Goal: Information Seeking & Learning: Learn about a topic

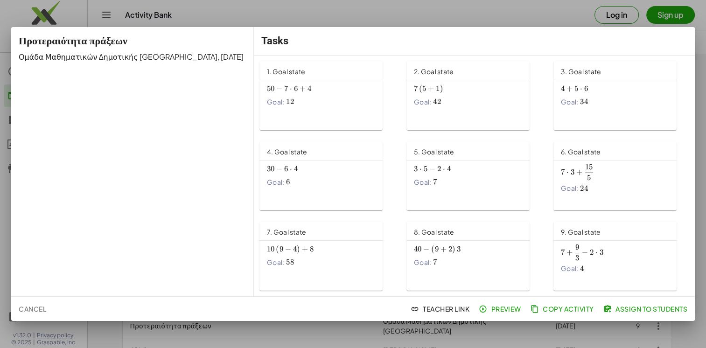
click at [290, 90] on span "⋅" at bounding box center [291, 88] width 2 height 9
click at [428, 90] on span "+" at bounding box center [431, 88] width 6 height 9
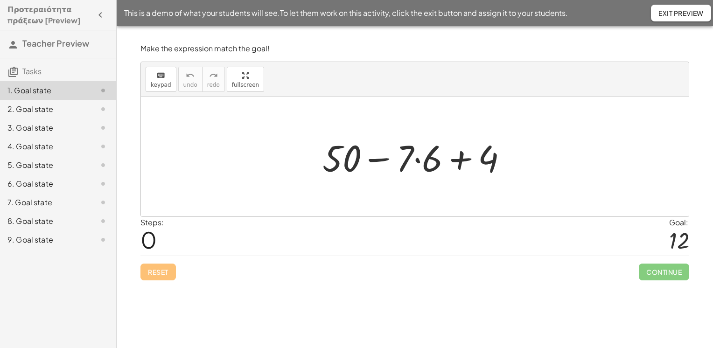
click at [424, 165] on div at bounding box center [419, 157] width 202 height 48
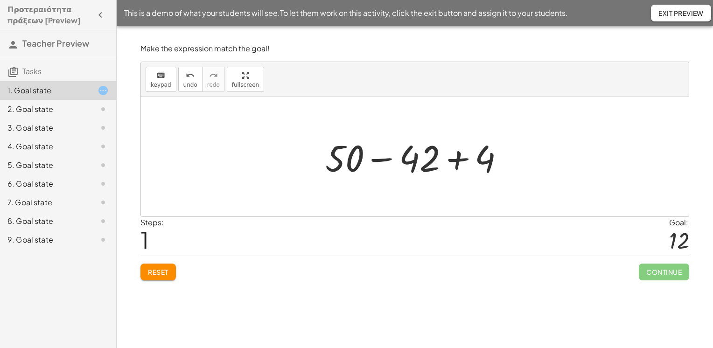
click at [388, 162] on div at bounding box center [419, 157] width 196 height 48
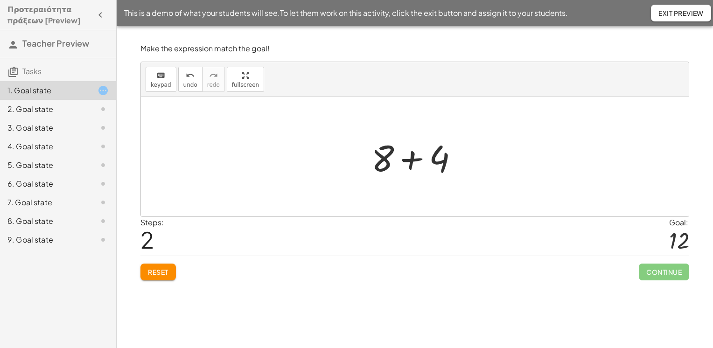
click at [410, 162] on div at bounding box center [419, 157] width 104 height 48
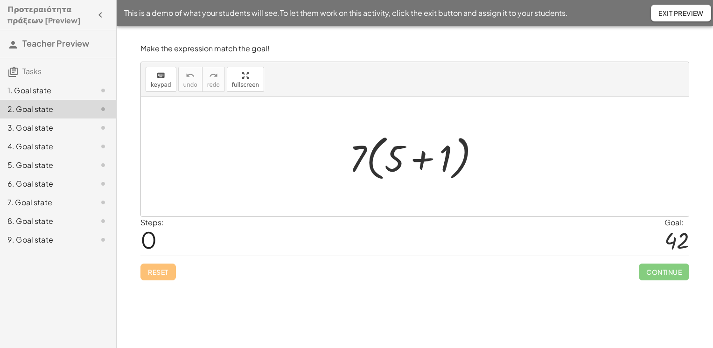
click at [421, 161] on div at bounding box center [419, 157] width 148 height 54
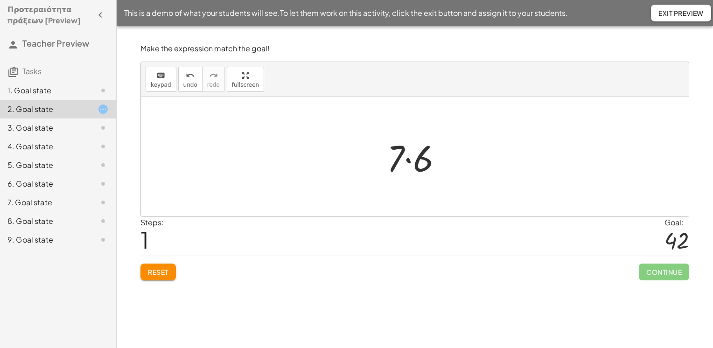
click at [410, 162] on div at bounding box center [418, 157] width 72 height 48
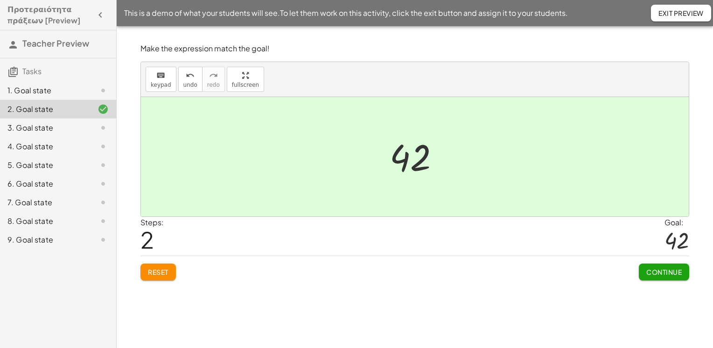
drag, startPoint x: 668, startPoint y: 278, endPoint x: 664, endPoint y: 274, distance: 5.9
click at [667, 278] on button "Continue" at bounding box center [664, 272] width 50 height 17
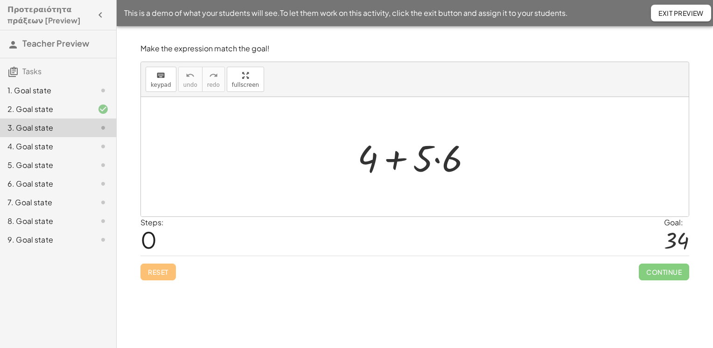
click at [437, 158] on div at bounding box center [418, 157] width 131 height 48
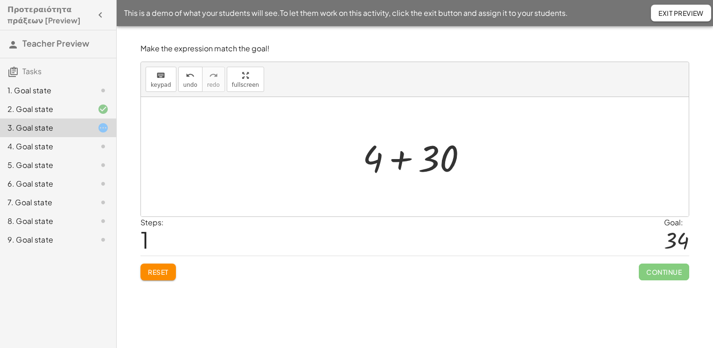
click at [403, 160] on div at bounding box center [418, 157] width 121 height 48
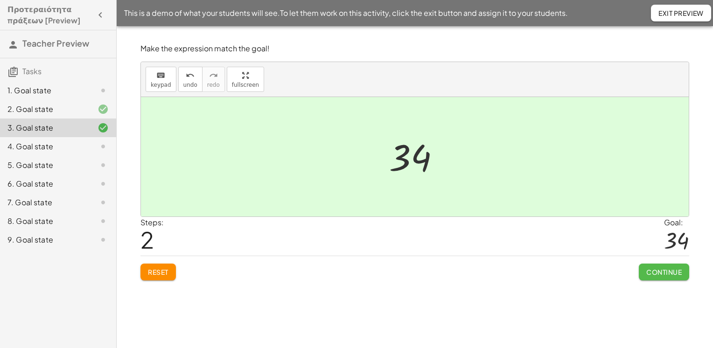
click at [662, 272] on span "Continue" at bounding box center [664, 272] width 35 height 8
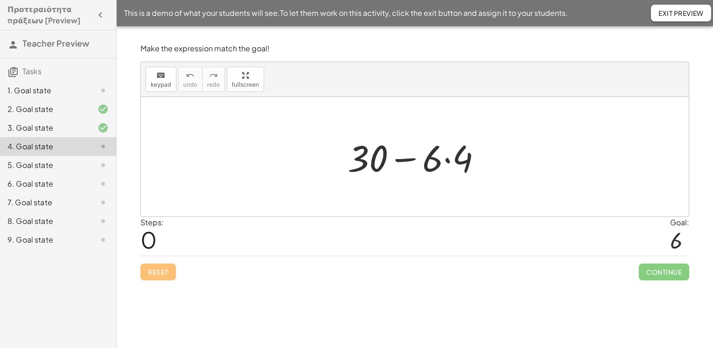
click at [448, 162] on div at bounding box center [418, 157] width 151 height 48
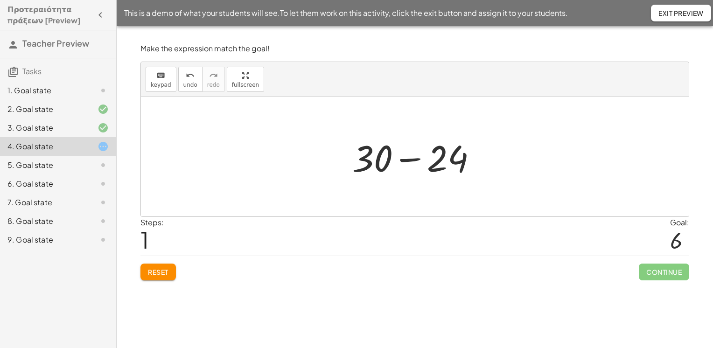
click at [411, 158] on div at bounding box center [418, 157] width 141 height 48
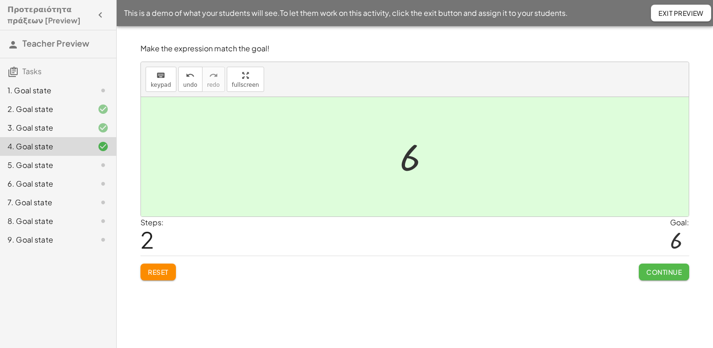
click at [659, 270] on span "Continue" at bounding box center [664, 272] width 35 height 8
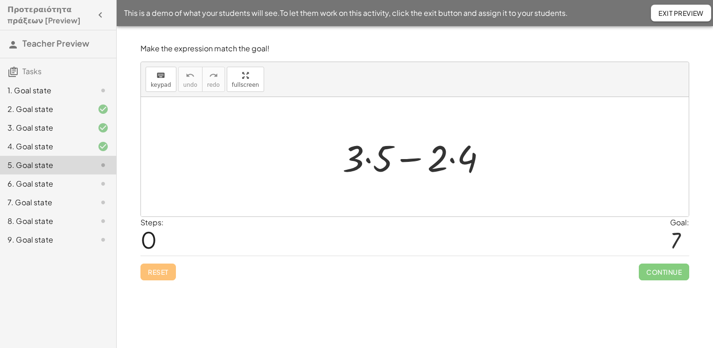
click at [370, 158] on div at bounding box center [418, 157] width 161 height 48
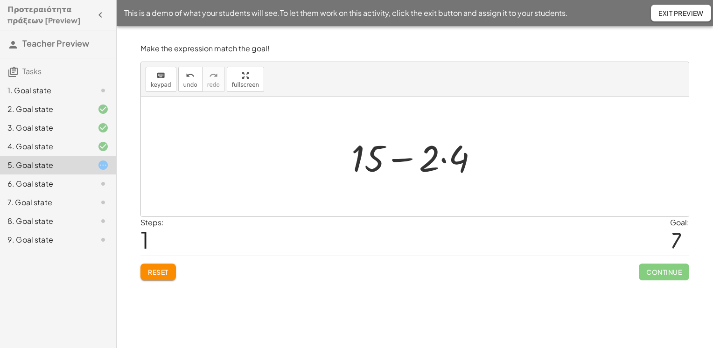
click at [443, 162] on div at bounding box center [418, 157] width 143 height 48
click at [419, 161] on div at bounding box center [418, 157] width 116 height 48
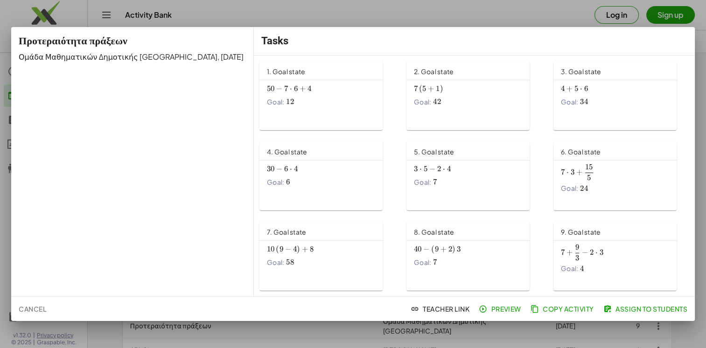
click at [290, 89] on span "⋅" at bounding box center [291, 88] width 2 height 9
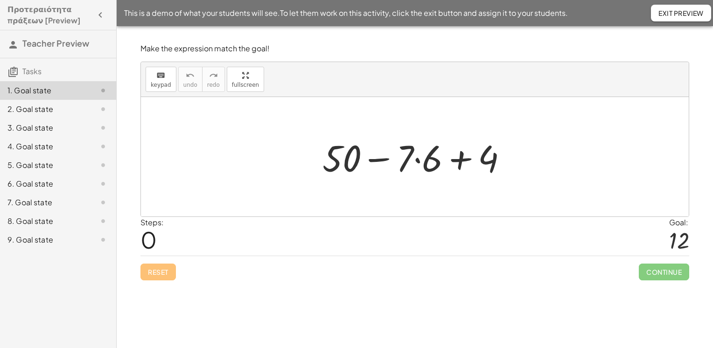
click at [421, 162] on div at bounding box center [419, 157] width 202 height 48
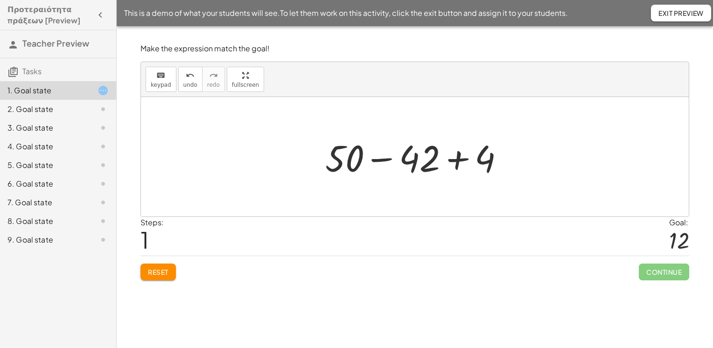
click at [383, 161] on div at bounding box center [419, 157] width 196 height 48
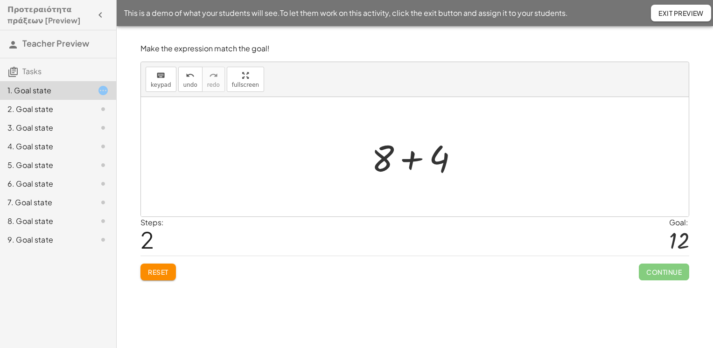
click at [414, 160] on div at bounding box center [419, 157] width 104 height 48
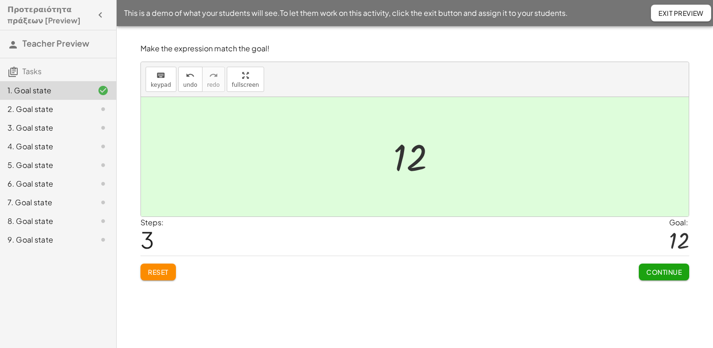
click at [671, 270] on span "Continue" at bounding box center [664, 272] width 35 height 8
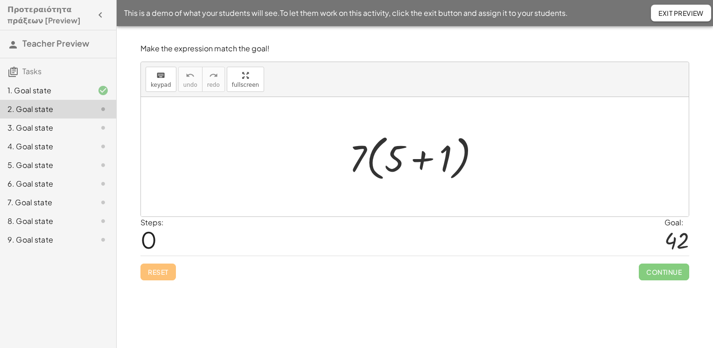
click at [421, 160] on div at bounding box center [419, 157] width 148 height 54
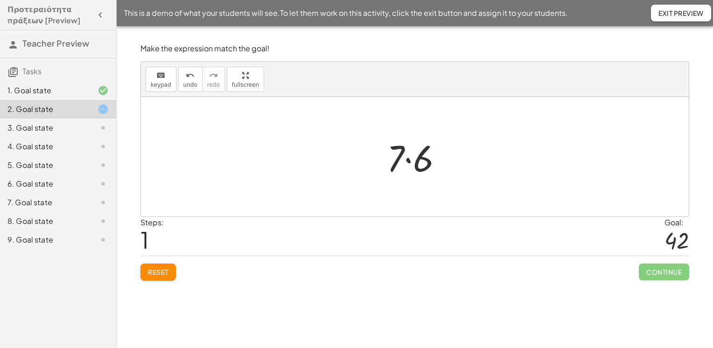
click at [411, 160] on div at bounding box center [418, 157] width 72 height 48
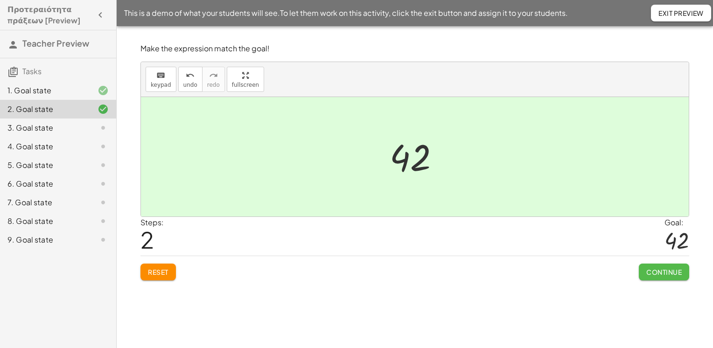
click at [655, 270] on span "Continue" at bounding box center [664, 272] width 35 height 8
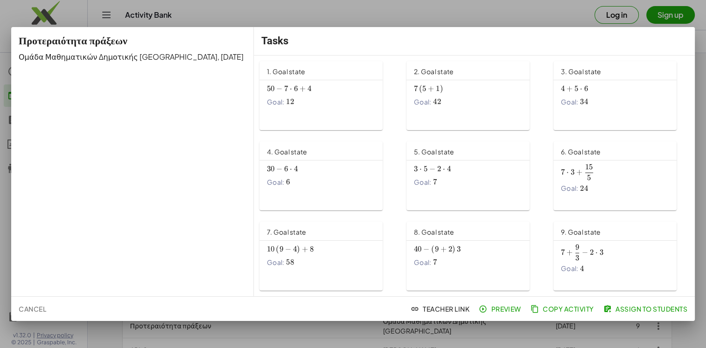
click at [290, 89] on span "⋅" at bounding box center [291, 88] width 2 height 9
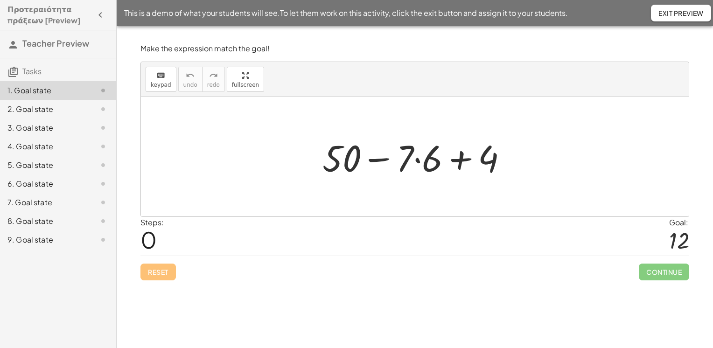
click at [415, 161] on div at bounding box center [419, 157] width 202 height 48
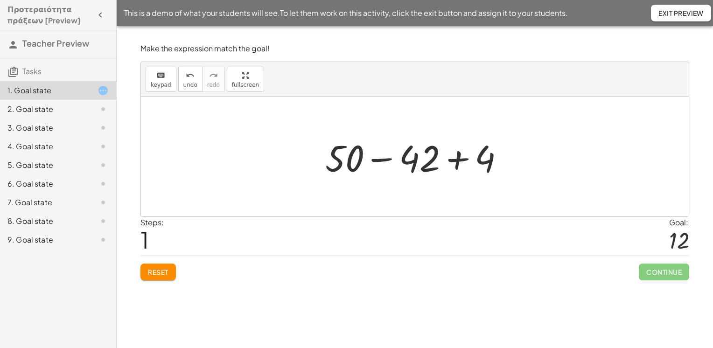
click at [381, 160] on div at bounding box center [419, 157] width 196 height 48
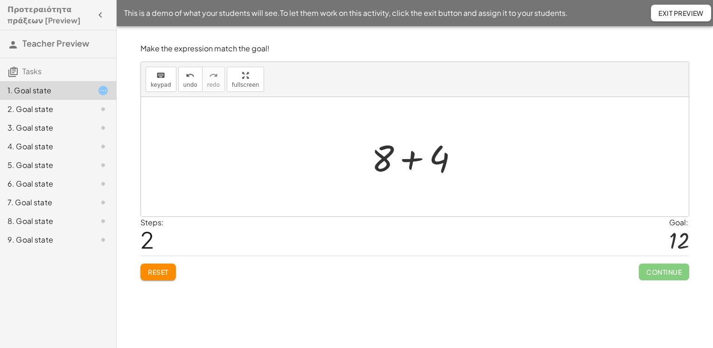
click at [414, 162] on div at bounding box center [419, 157] width 104 height 48
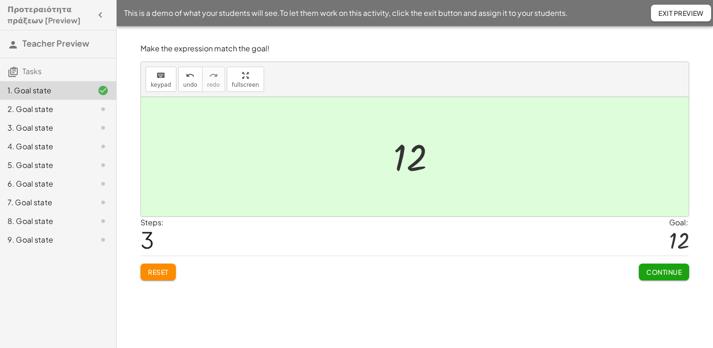
click at [663, 272] on span "Continue" at bounding box center [664, 272] width 35 height 8
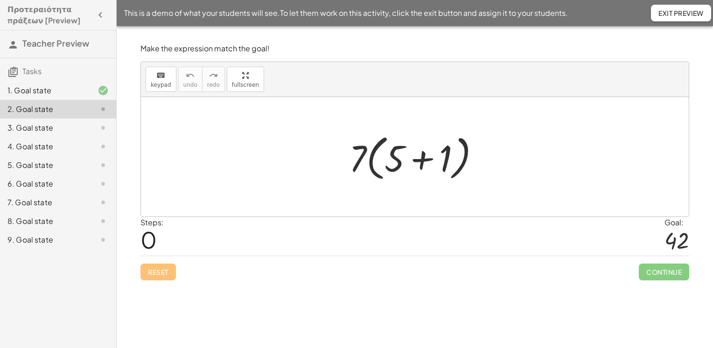
click at [424, 167] on div at bounding box center [419, 157] width 148 height 54
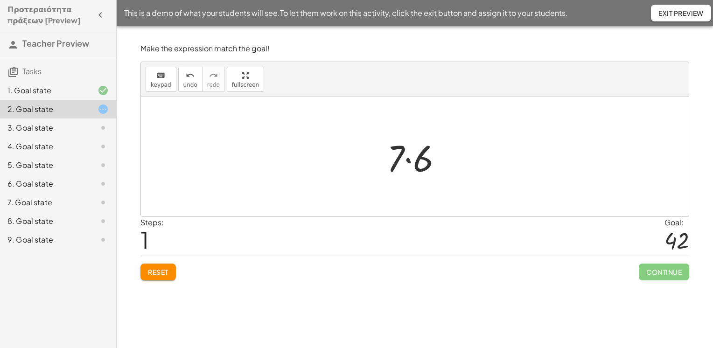
click at [407, 162] on div at bounding box center [418, 157] width 72 height 48
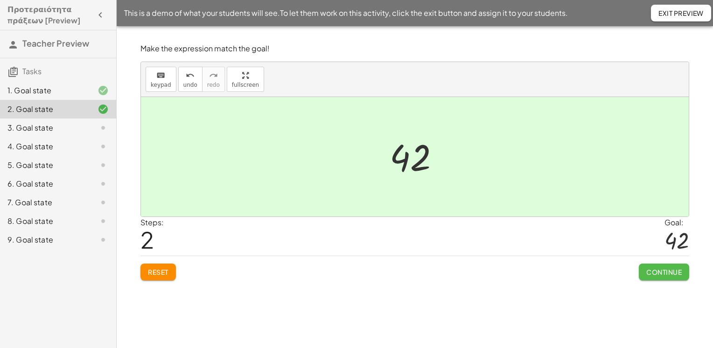
click at [663, 272] on span "Continue" at bounding box center [664, 272] width 35 height 8
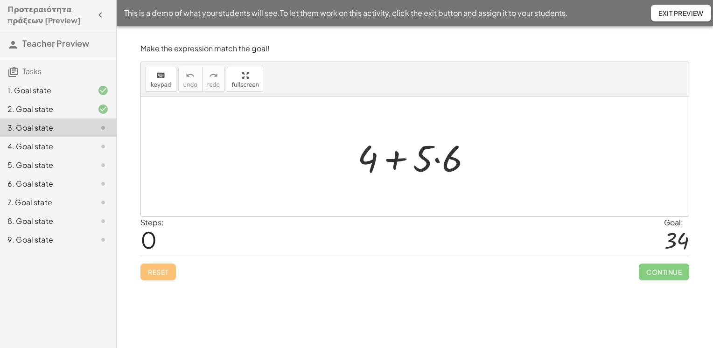
click at [441, 162] on div at bounding box center [418, 157] width 131 height 48
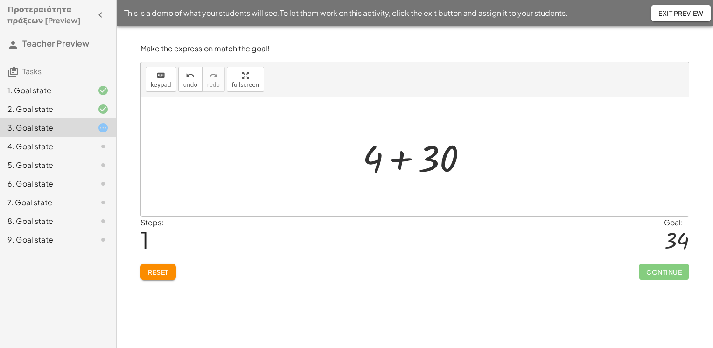
drag, startPoint x: 403, startPoint y: 158, endPoint x: 453, endPoint y: 190, distance: 59.4
click at [402, 160] on div at bounding box center [418, 157] width 121 height 48
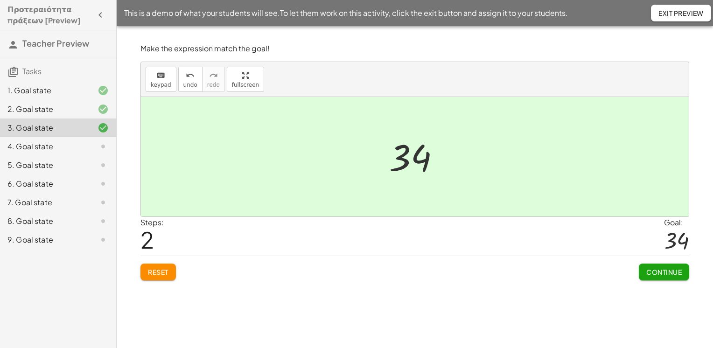
click at [663, 272] on span "Continue" at bounding box center [664, 272] width 35 height 8
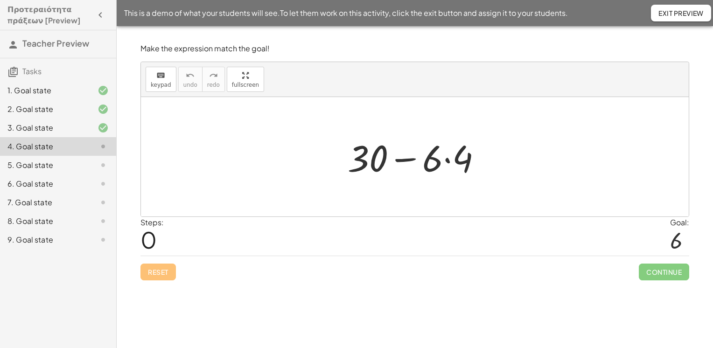
drag, startPoint x: 444, startPoint y: 162, endPoint x: 427, endPoint y: 163, distance: 17.8
click at [442, 162] on div at bounding box center [418, 157] width 151 height 48
click at [448, 161] on div at bounding box center [418, 157] width 151 height 48
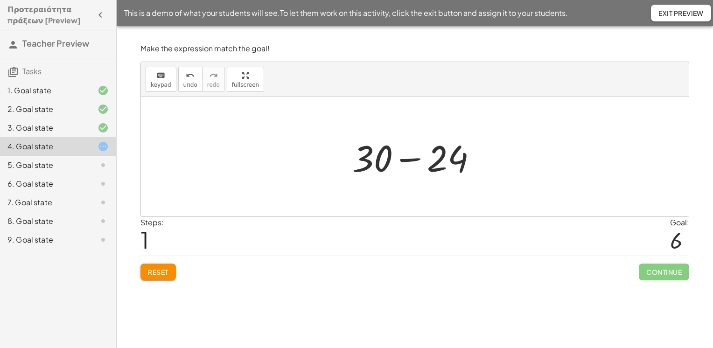
click at [413, 157] on div at bounding box center [418, 157] width 141 height 48
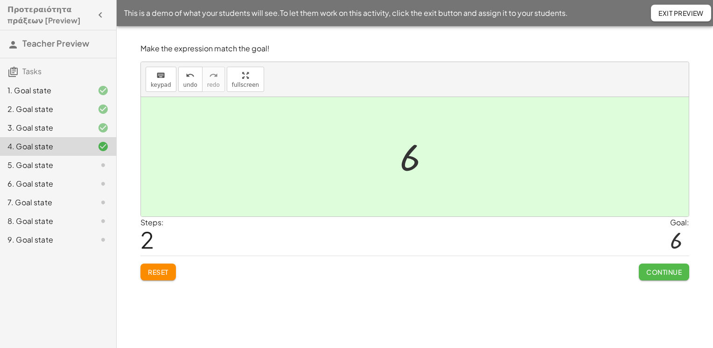
click at [653, 272] on span "Continue" at bounding box center [664, 272] width 35 height 8
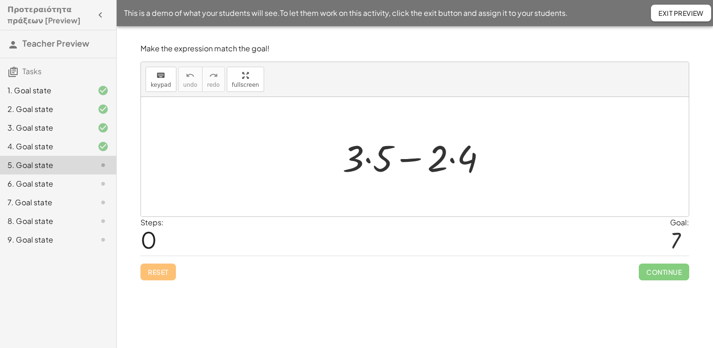
click at [367, 159] on div at bounding box center [418, 157] width 161 height 48
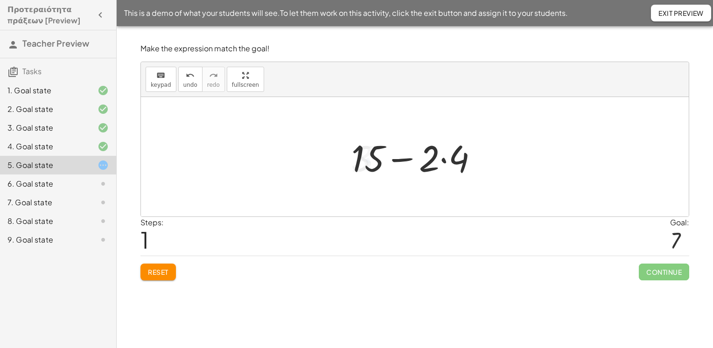
click at [444, 158] on div at bounding box center [418, 157] width 143 height 48
click at [423, 161] on div at bounding box center [418, 157] width 116 height 48
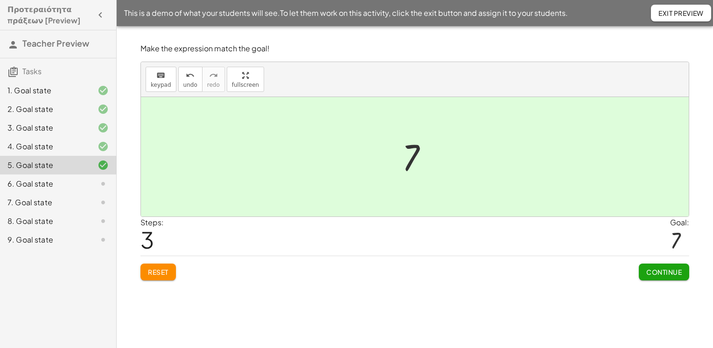
click at [652, 274] on span "Continue" at bounding box center [664, 272] width 35 height 8
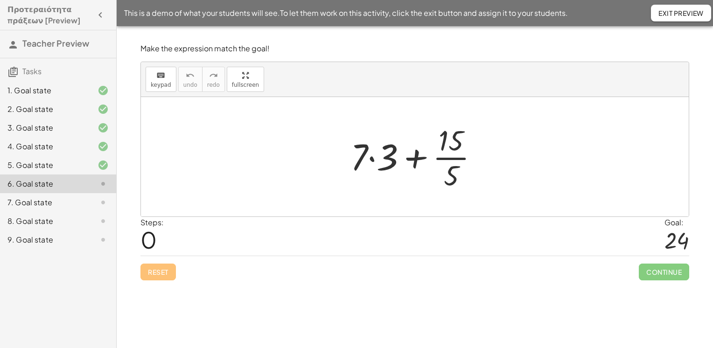
click at [373, 161] on div at bounding box center [418, 157] width 145 height 72
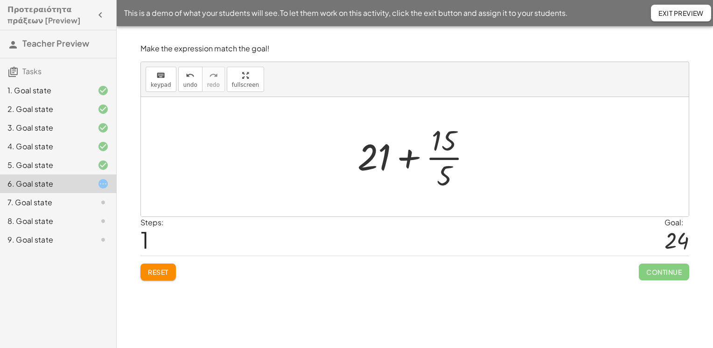
click at [447, 159] on div at bounding box center [418, 157] width 131 height 72
click at [416, 164] on div at bounding box center [418, 157] width 115 height 48
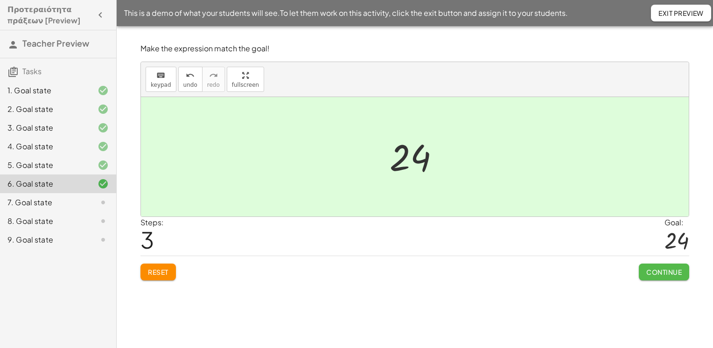
drag, startPoint x: 655, startPoint y: 272, endPoint x: 596, endPoint y: 255, distance: 61.6
click at [655, 272] on span "Continue" at bounding box center [664, 272] width 35 height 8
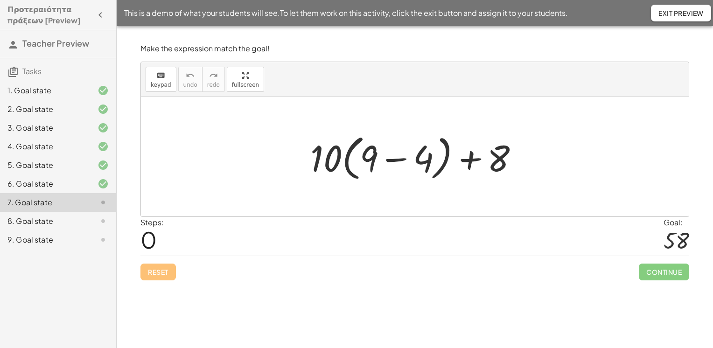
click at [405, 162] on div at bounding box center [418, 157] width 225 height 54
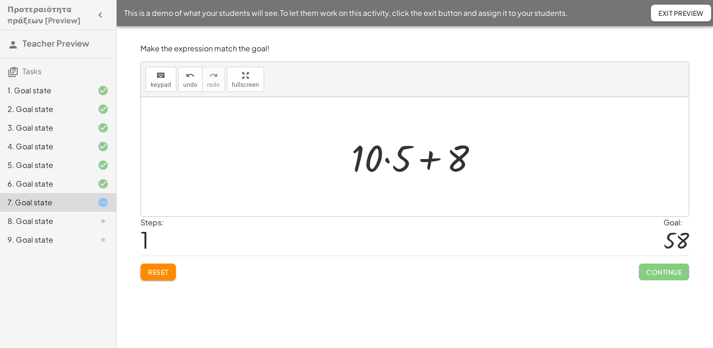
click at [385, 163] on div at bounding box center [418, 157] width 143 height 48
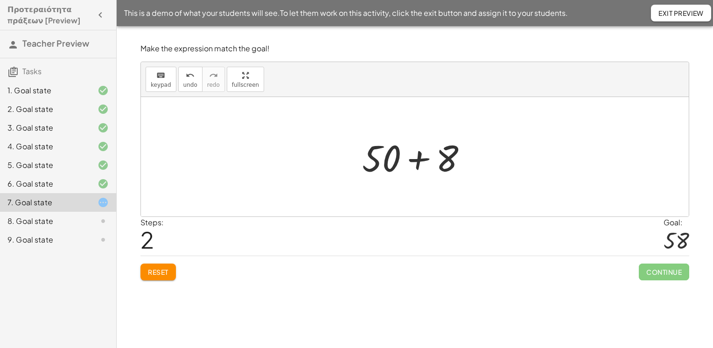
drag, startPoint x: 418, startPoint y: 162, endPoint x: 419, endPoint y: 167, distance: 5.2
click at [418, 162] on div at bounding box center [419, 157] width 122 height 48
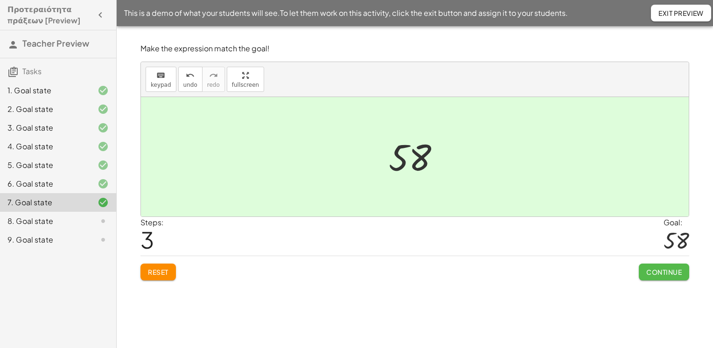
click at [669, 272] on span "Continue" at bounding box center [664, 272] width 35 height 8
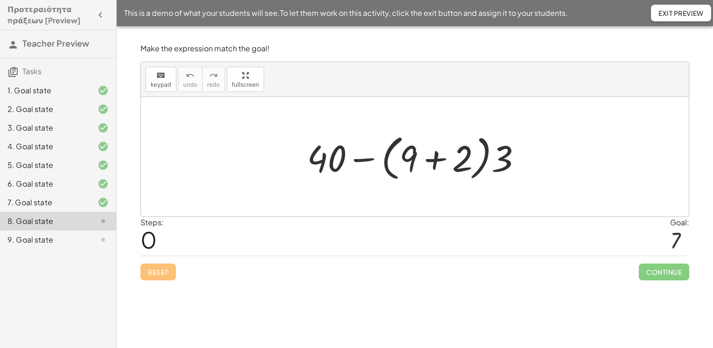
click at [437, 163] on div at bounding box center [419, 157] width 232 height 54
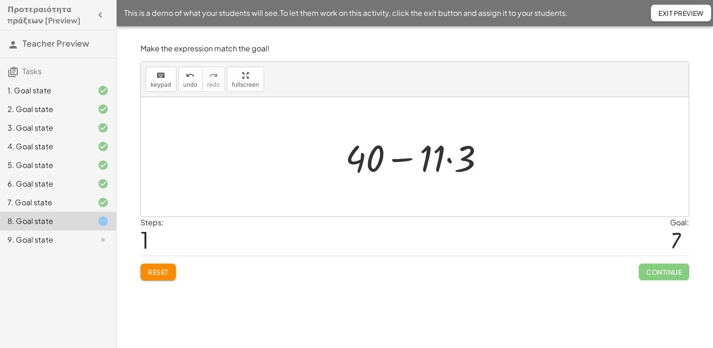
click at [450, 158] on div at bounding box center [419, 157] width 156 height 48
click at [410, 160] on div at bounding box center [418, 157] width 142 height 48
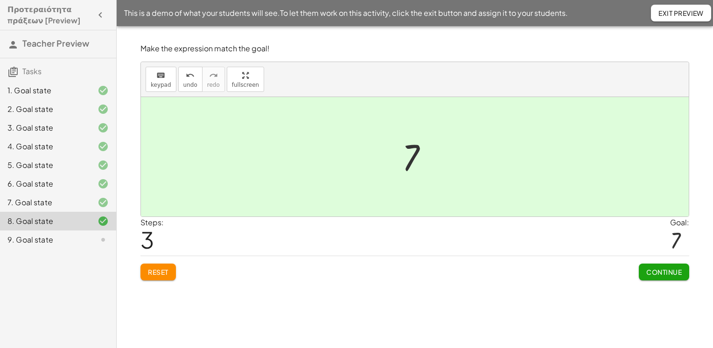
click at [656, 269] on span "Continue" at bounding box center [664, 272] width 35 height 8
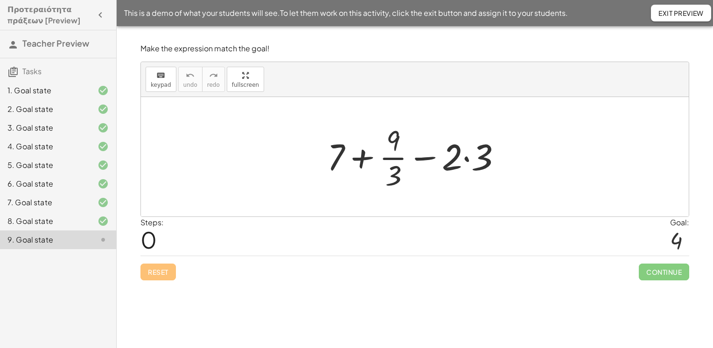
click at [395, 161] on div at bounding box center [418, 157] width 191 height 72
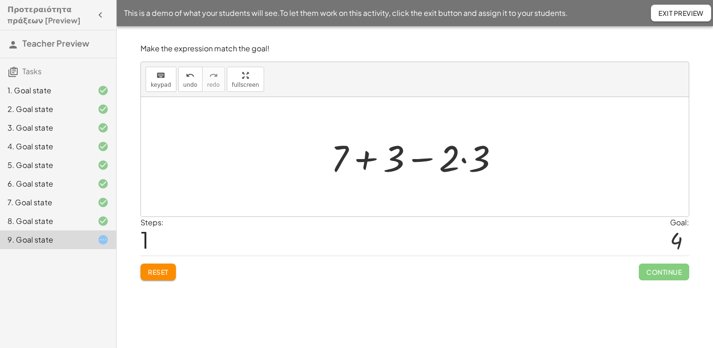
click at [465, 163] on div at bounding box center [418, 157] width 184 height 48
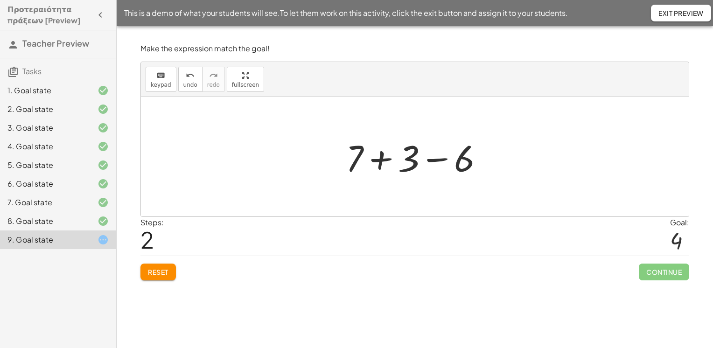
click at [389, 168] on div at bounding box center [418, 157] width 155 height 48
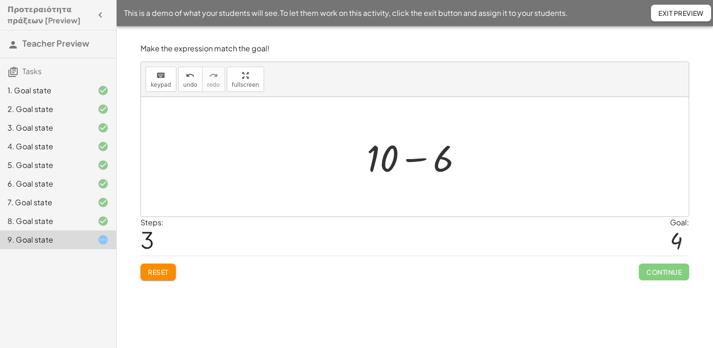
click at [425, 161] on div at bounding box center [418, 157] width 113 height 48
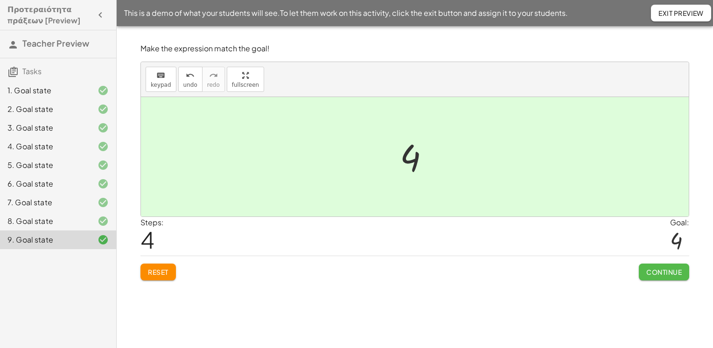
click at [654, 268] on span "Continue" at bounding box center [664, 272] width 35 height 8
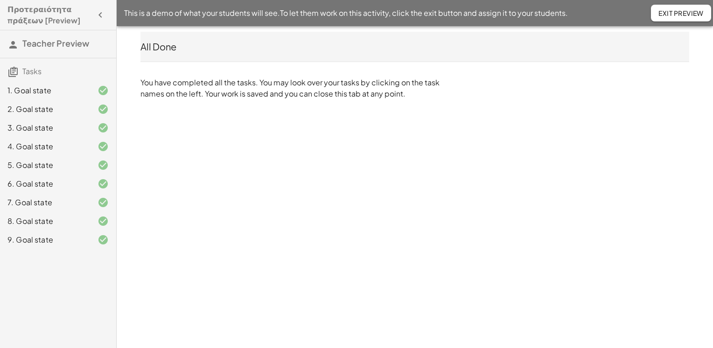
click at [35, 94] on div "1. Goal state" at bounding box center [44, 90] width 75 height 11
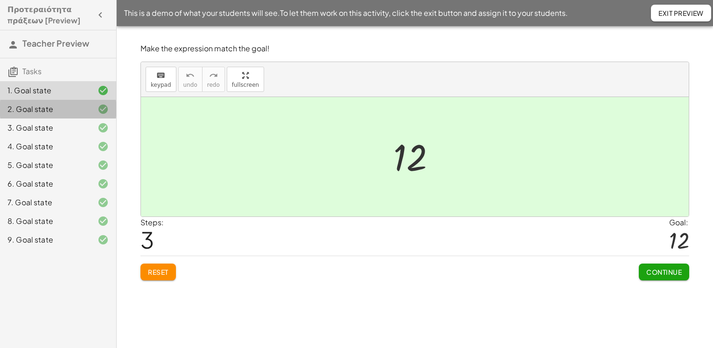
click at [34, 108] on div "2. Goal state" at bounding box center [44, 109] width 75 height 11
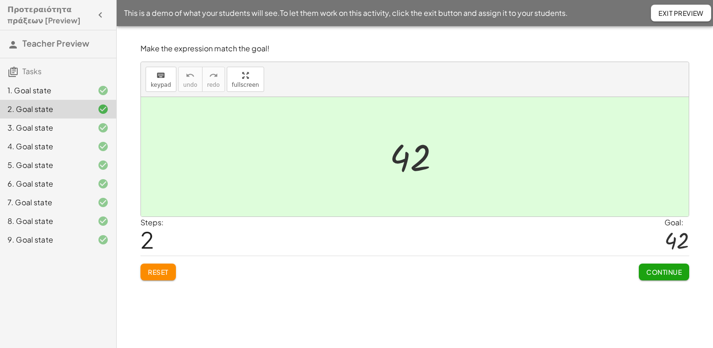
click at [37, 128] on div "3. Goal state" at bounding box center [44, 127] width 75 height 11
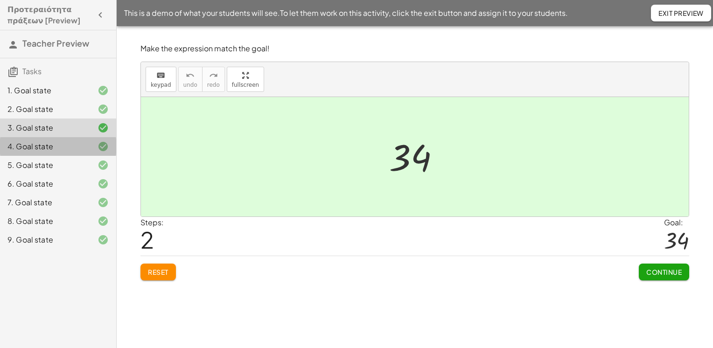
click at [37, 145] on div "4. Goal state" at bounding box center [44, 146] width 75 height 11
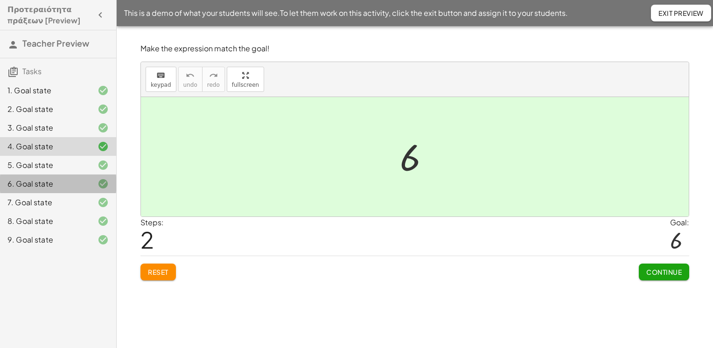
click at [37, 187] on div "6. Goal state" at bounding box center [44, 183] width 75 height 11
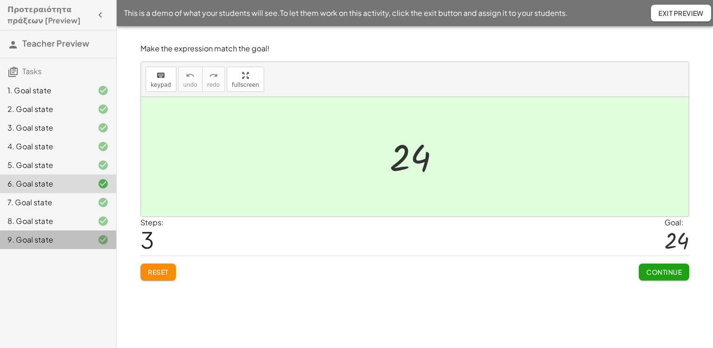
click at [34, 245] on div "9. Goal state" at bounding box center [44, 239] width 75 height 11
